Goal: Navigation & Orientation: Find specific page/section

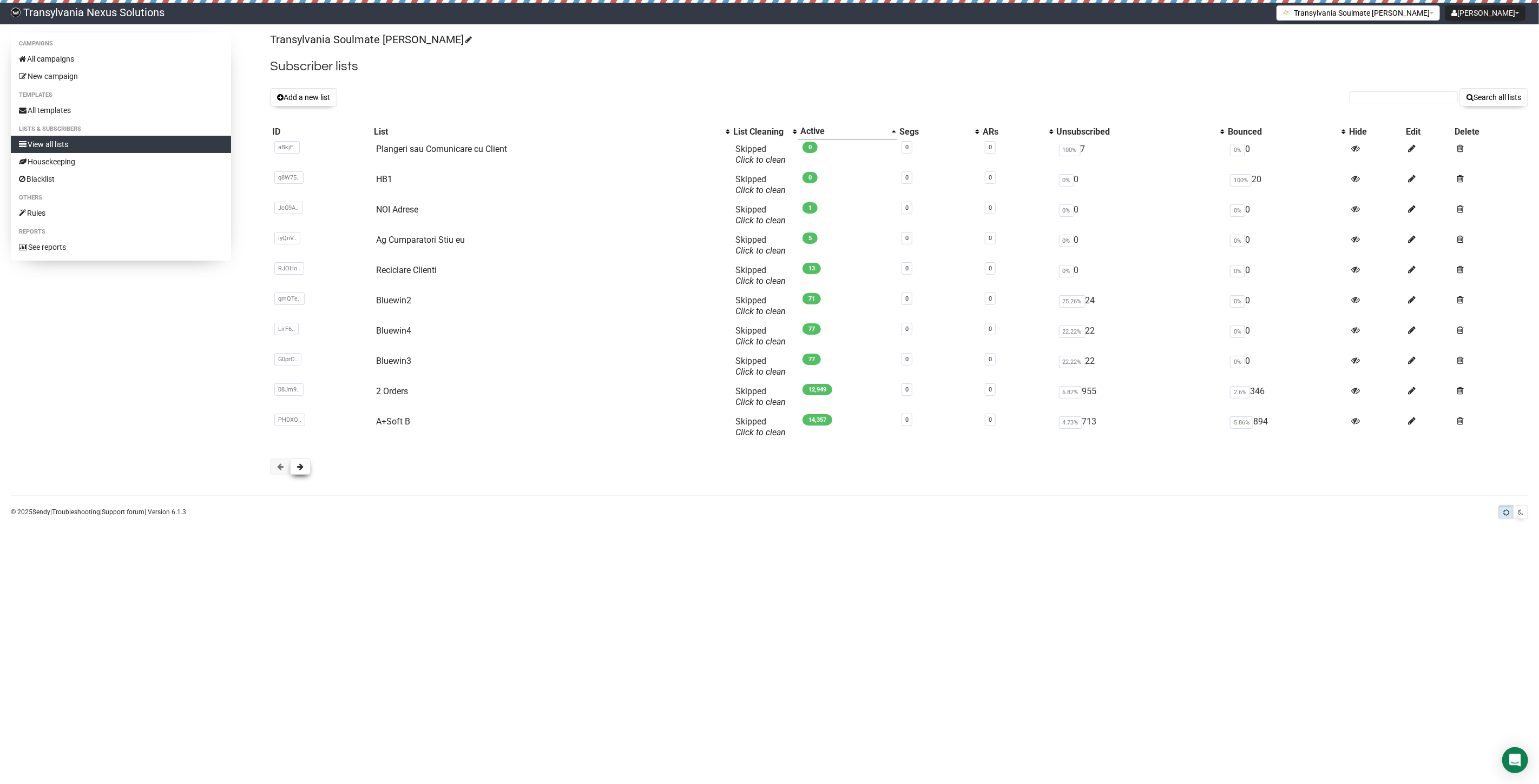
click at [299, 470] on button at bounding box center [300, 466] width 20 height 16
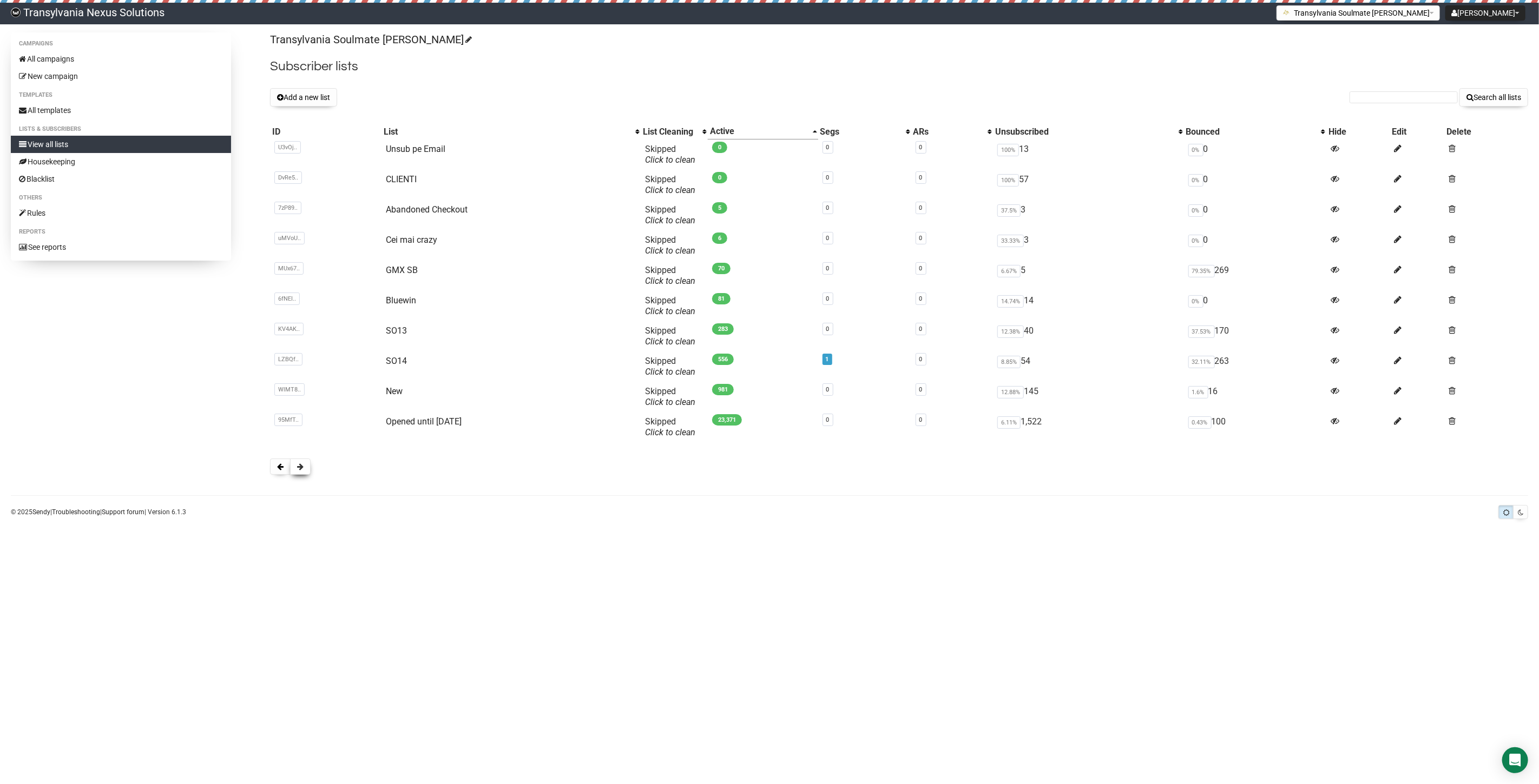
click at [303, 466] on span at bounding box center [300, 467] width 7 height 8
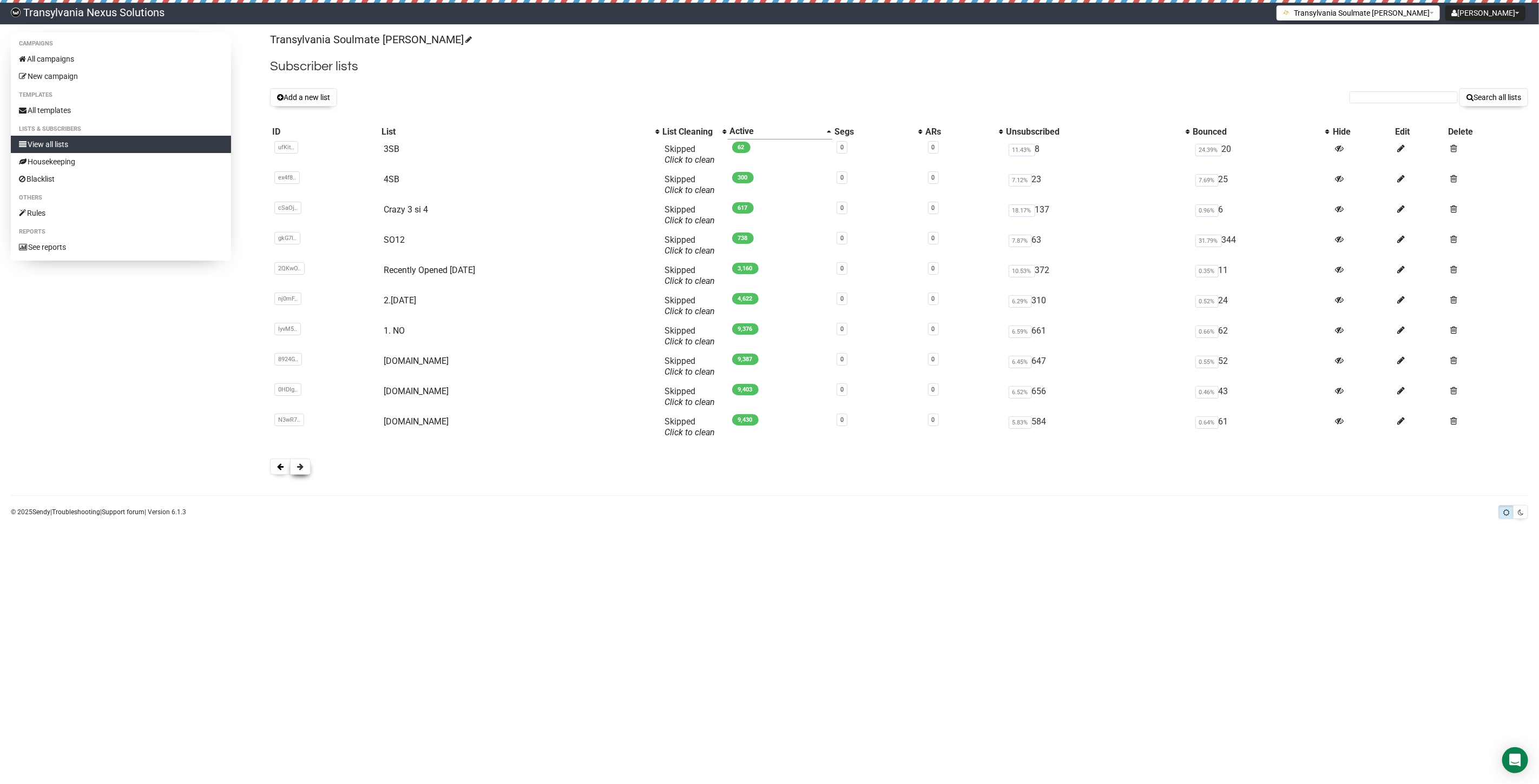
click at [294, 474] on button at bounding box center [300, 466] width 20 height 16
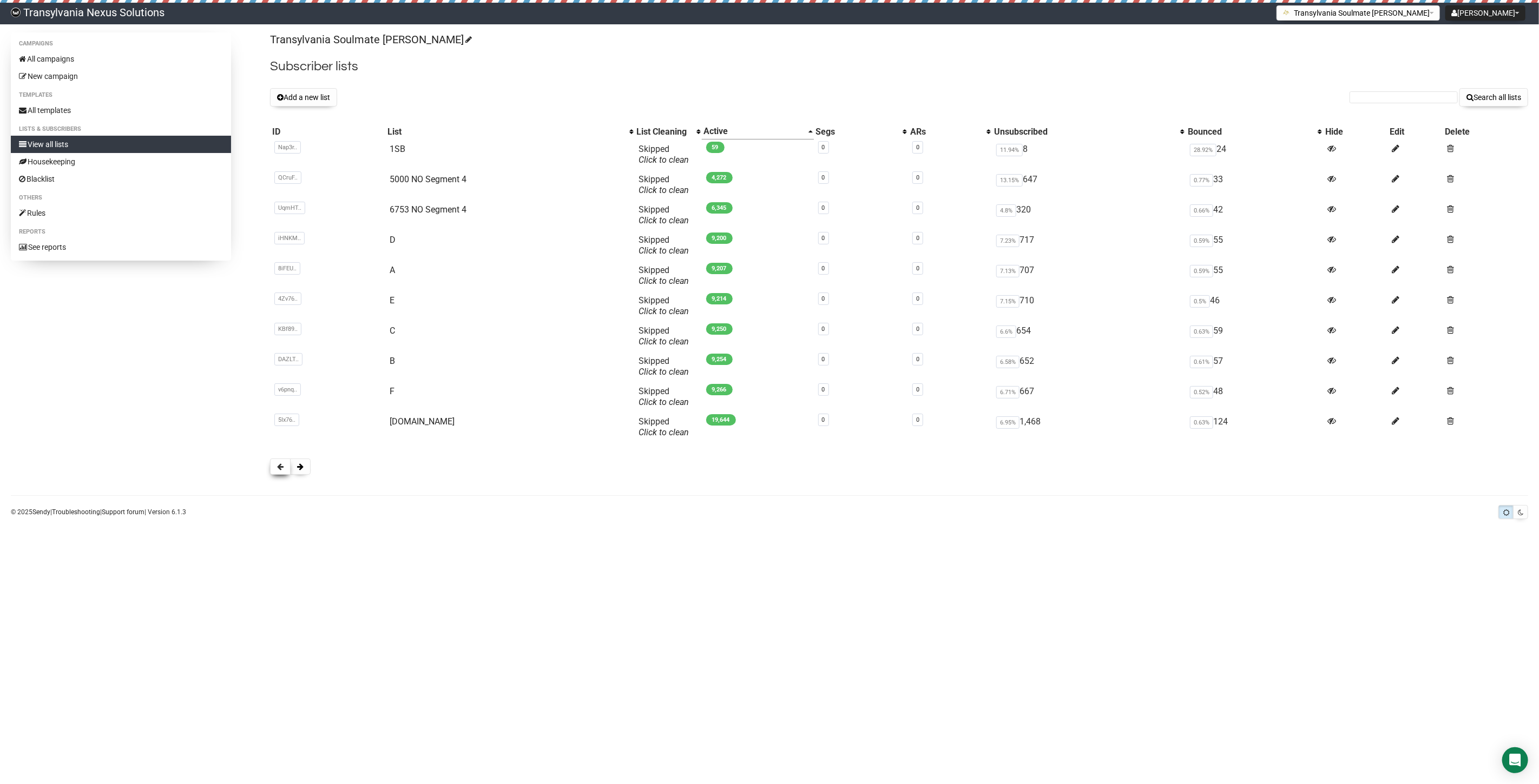
click at [274, 474] on button at bounding box center [280, 466] width 20 height 16
click at [310, 464] on button at bounding box center [300, 466] width 20 height 16
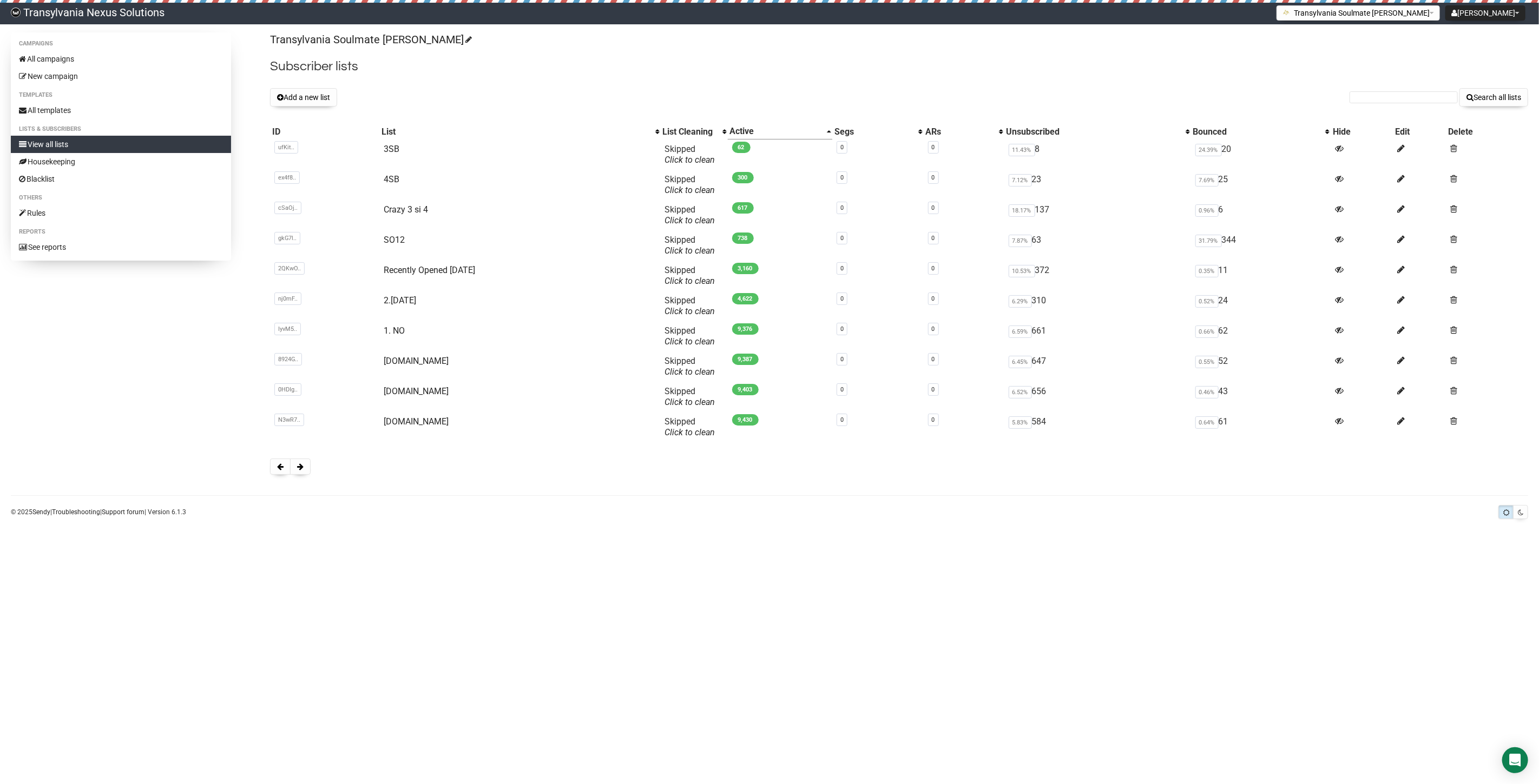
click at [310, 464] on button at bounding box center [300, 466] width 20 height 16
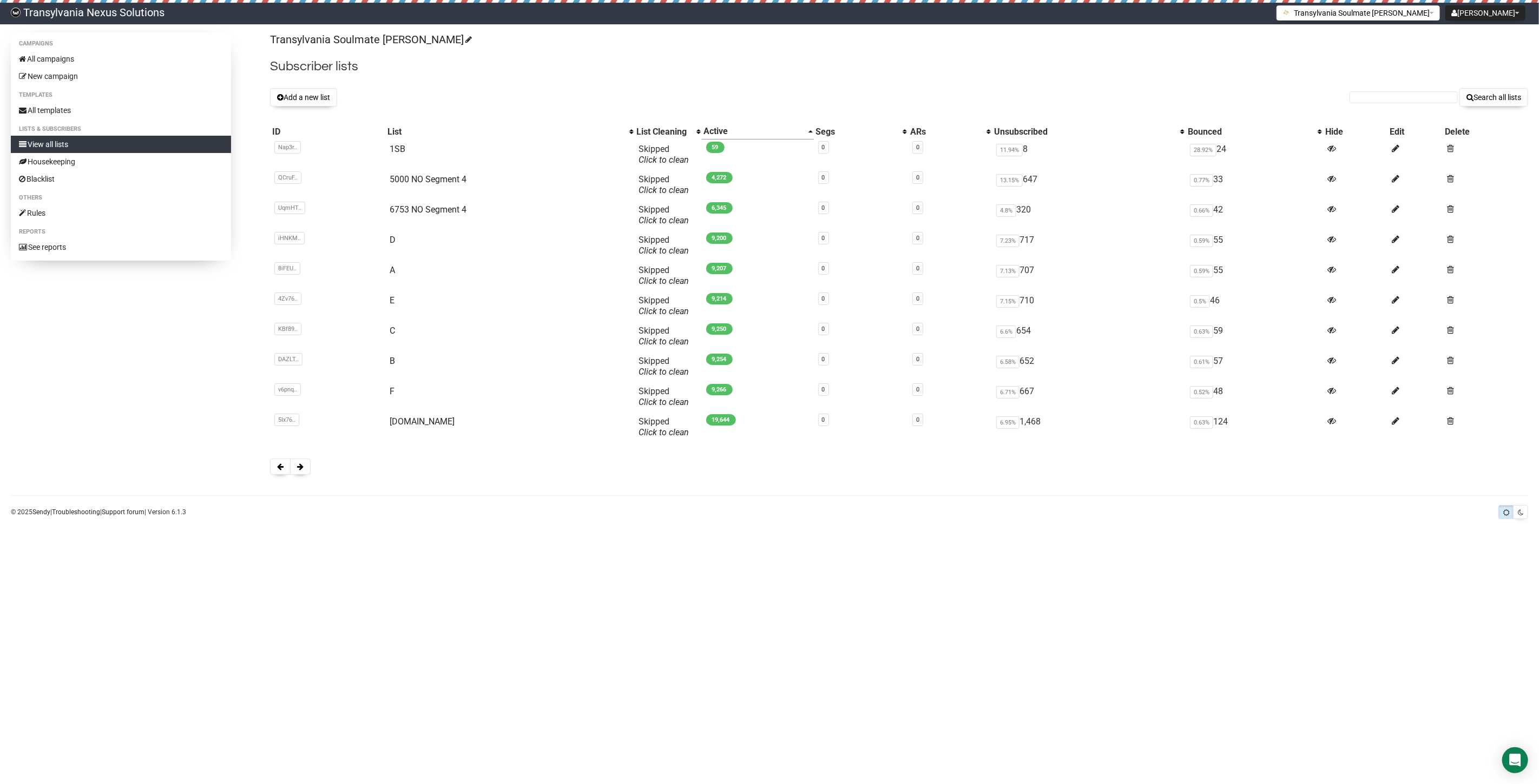
click at [310, 464] on button at bounding box center [300, 466] width 20 height 16
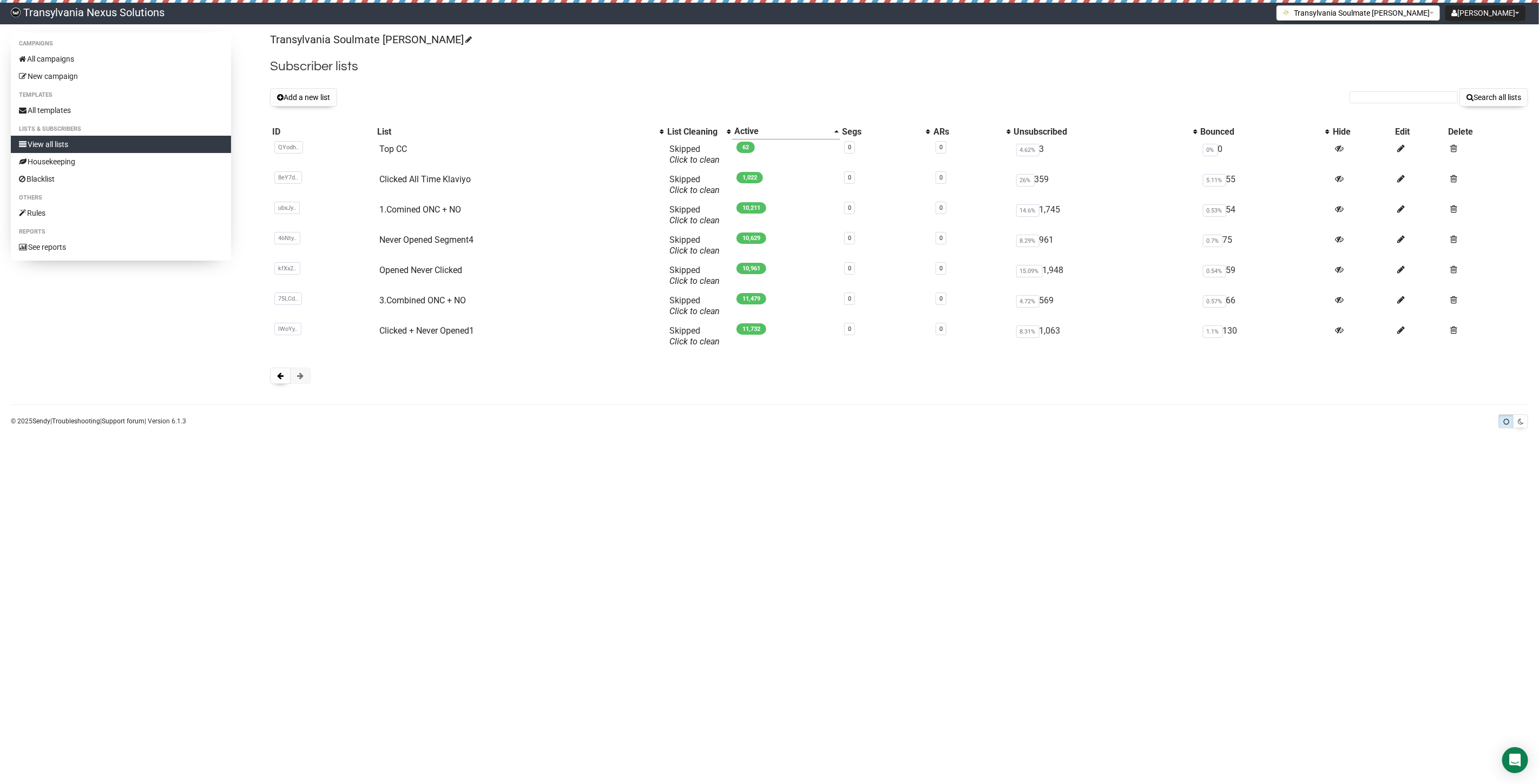
click at [419, 150] on td "Top CC" at bounding box center [520, 154] width 290 height 30
click at [401, 148] on link "Top CC" at bounding box center [393, 149] width 28 height 10
